Goal: Information Seeking & Learning: Find specific fact

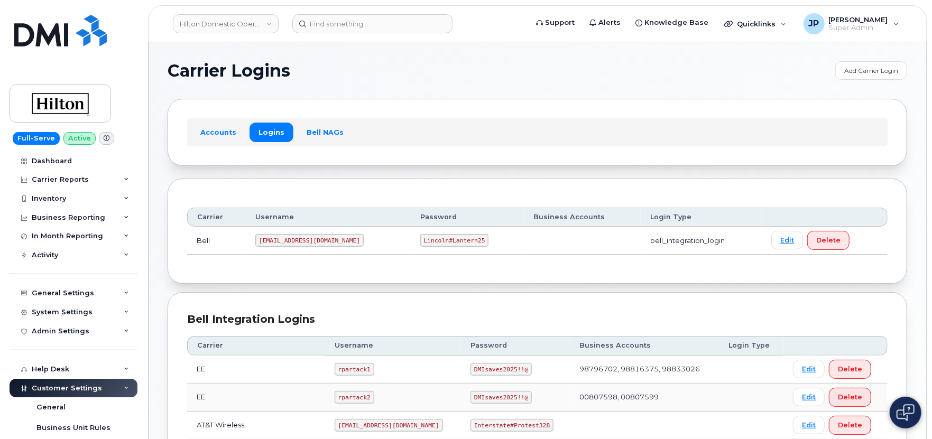
click at [282, 237] on code "[EMAIL_ADDRESS][DOMAIN_NAME]" at bounding box center [309, 240] width 108 height 13
copy code "[EMAIL_ADDRESS][DOMAIN_NAME]"
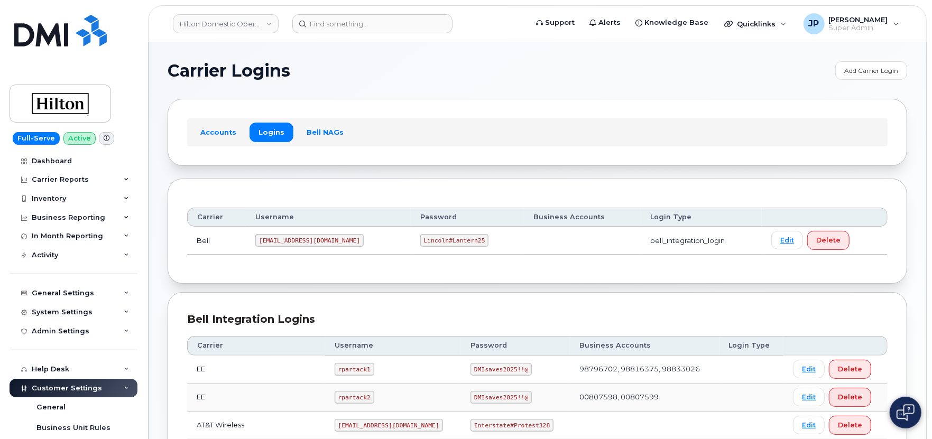
click at [420, 236] on code "Lincoln#Lantern25" at bounding box center [454, 240] width 69 height 13
copy code "Lincoln#Lantern25"
click at [453, 165] on div "Accounts Logins Bell NAGs" at bounding box center [537, 132] width 739 height 67
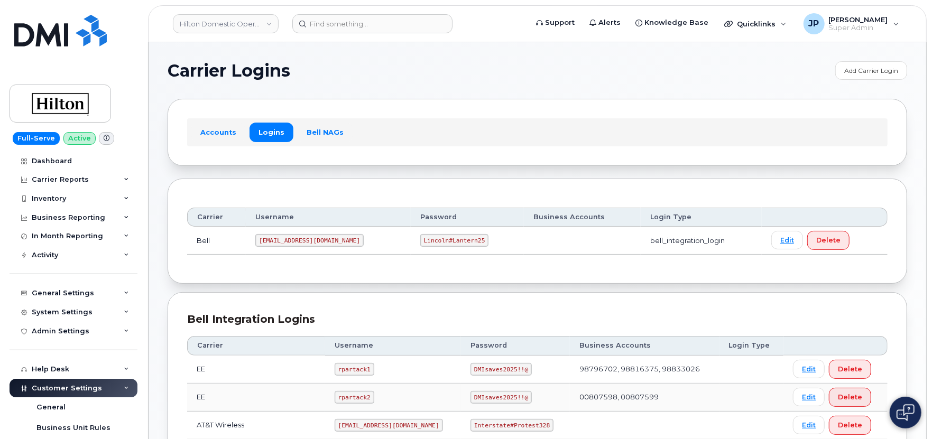
click at [468, 241] on td "Lincoln#Lantern25" at bounding box center [467, 241] width 113 height 28
click at [296, 244] on code "[EMAIL_ADDRESS][DOMAIN_NAME]" at bounding box center [309, 240] width 108 height 13
copy code "[EMAIL_ADDRESS][DOMAIN_NAME]"
